Goal: Navigation & Orientation: Find specific page/section

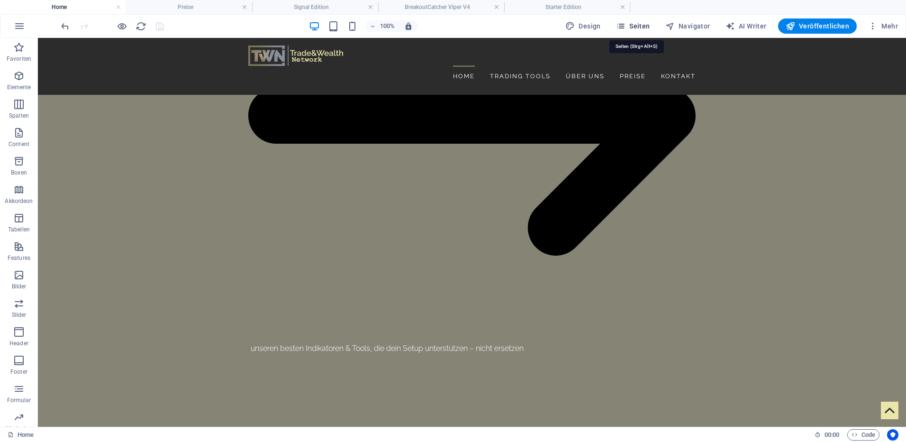
click at [630, 25] on span "Seiten" at bounding box center [633, 25] width 34 height 9
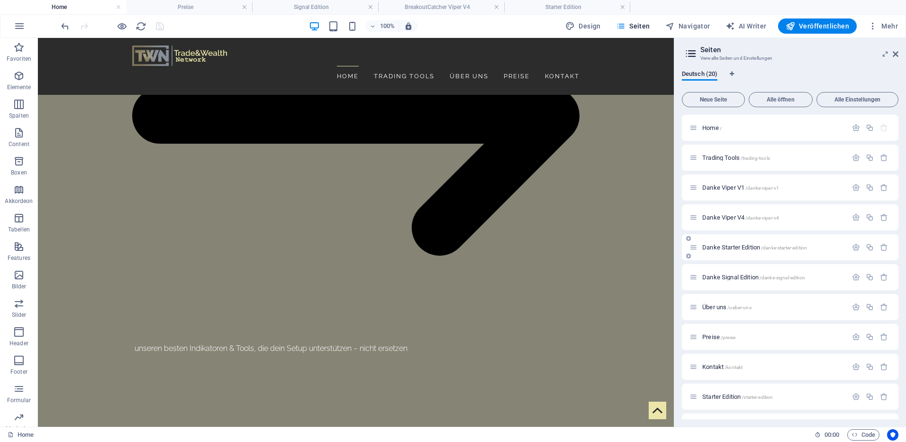
scroll to position [237, 0]
click at [728, 249] on span "BreakoutCatcher Viper V4 /breakoutcatcher-viper-v4" at bounding box center [765, 248] width 126 height 7
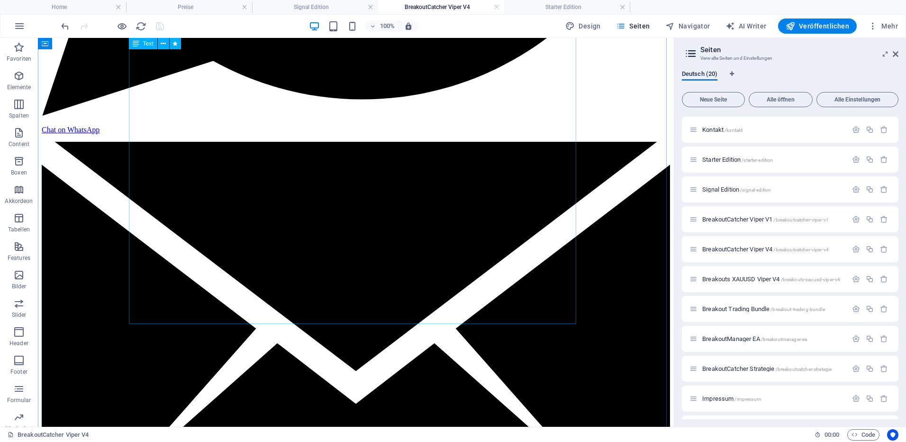
scroll to position [689, 0]
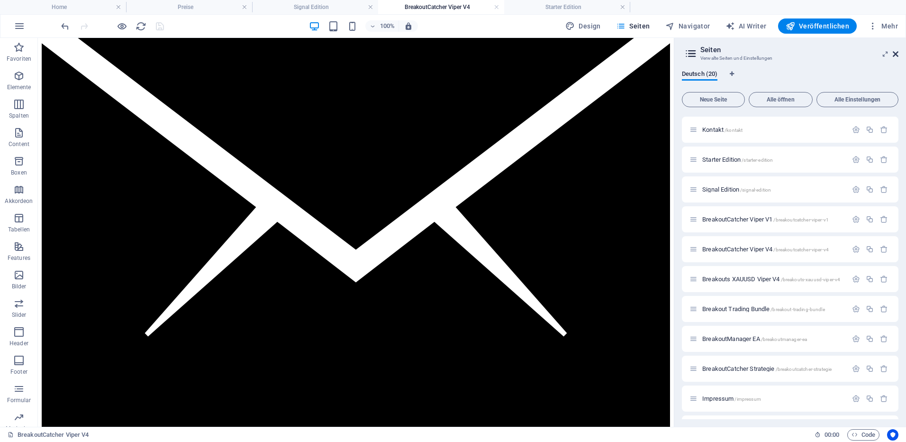
click at [894, 56] on icon at bounding box center [896, 54] width 6 height 8
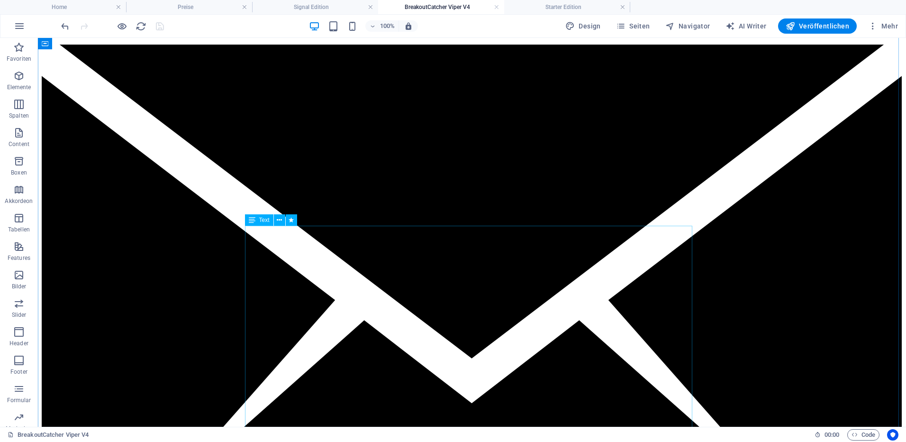
scroll to position [926, 0]
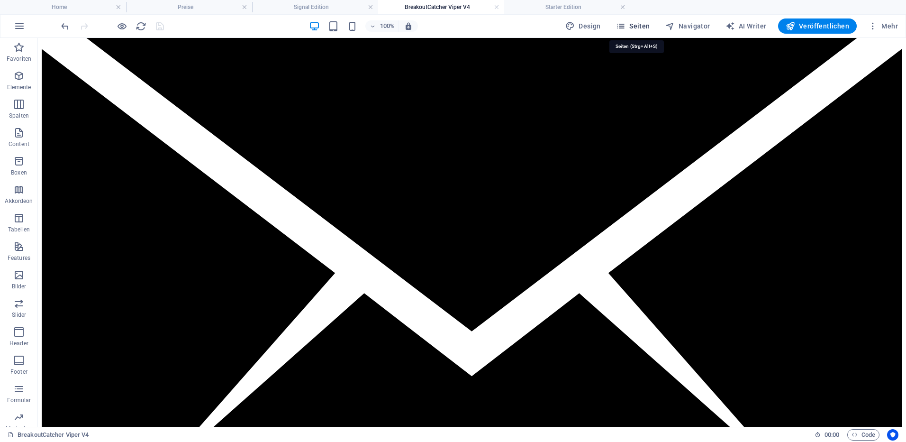
click at [625, 23] on icon "button" at bounding box center [620, 25] width 9 height 9
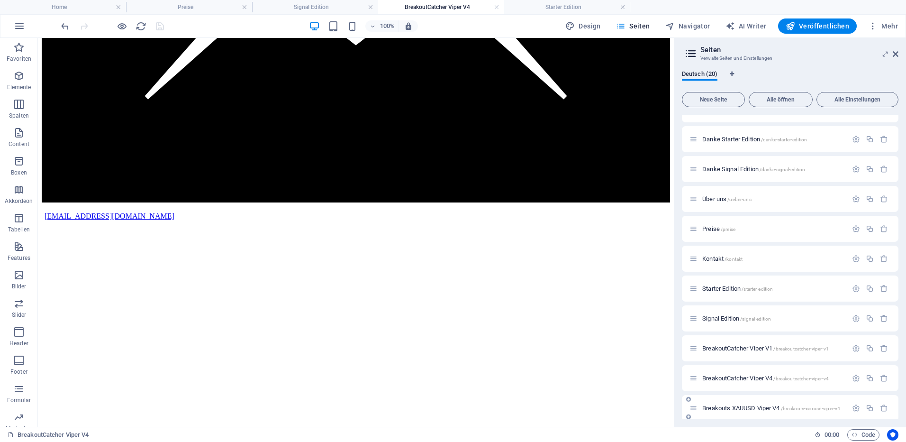
scroll to position [190, 0]
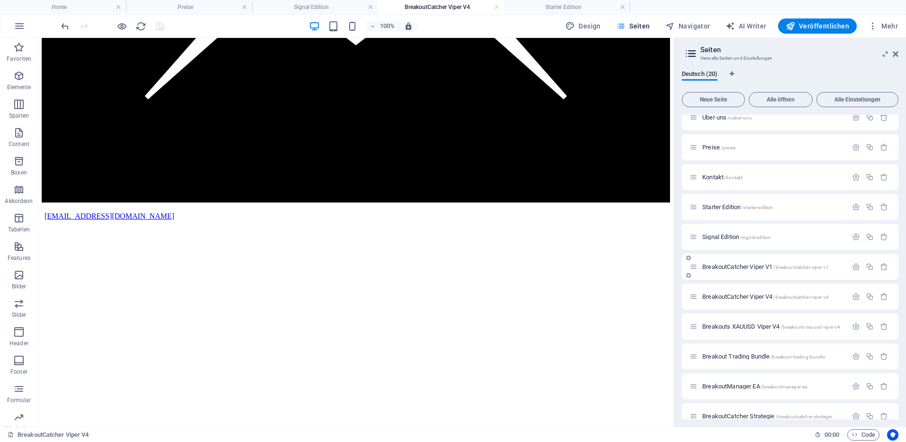
click at [735, 266] on span "BreakoutCatcher Viper V1 /breakoutcatcher-viper-v1" at bounding box center [765, 266] width 126 height 7
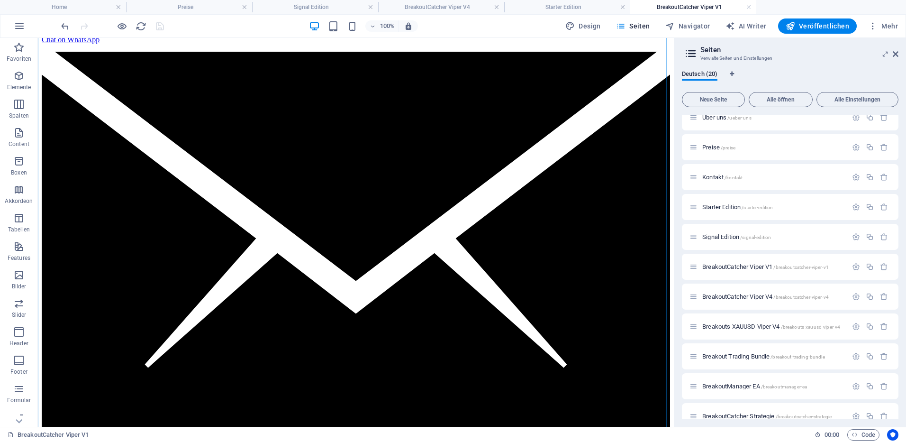
scroll to position [663, 0]
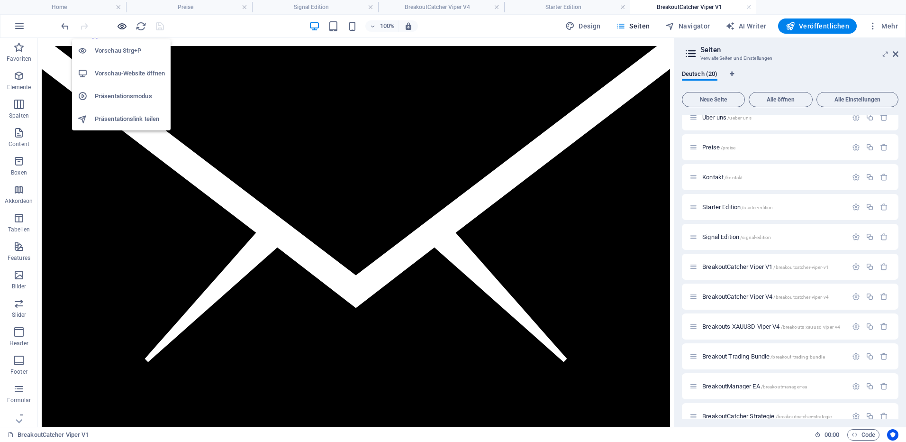
click at [125, 27] on icon "button" at bounding box center [122, 26] width 11 height 11
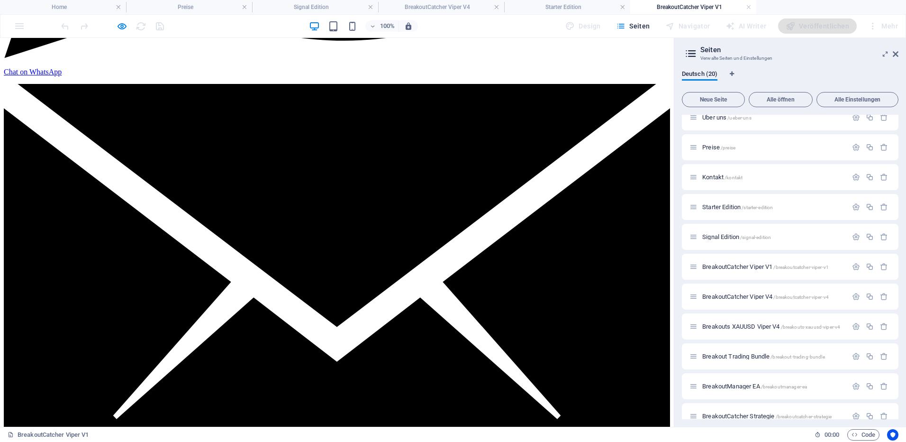
drag, startPoint x: 110, startPoint y: 148, endPoint x: 327, endPoint y: 239, distance: 235.5
copy div "Funktionen & Vorteile     16 SMA-Linien in einem Indikator – alle wichtigen Zei…"
